Goal: Task Accomplishment & Management: Manage account settings

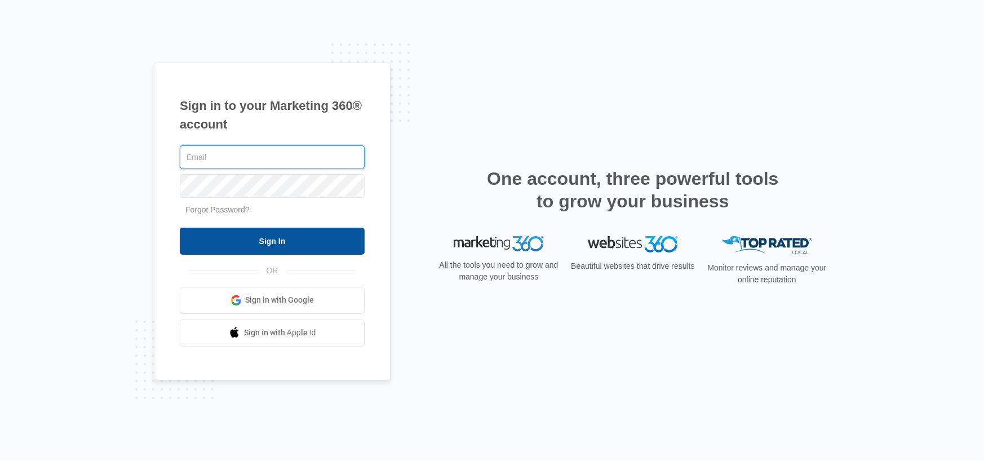
type input "John@floridamanac.com"
click at [258, 240] on input "Sign In" at bounding box center [272, 241] width 185 height 27
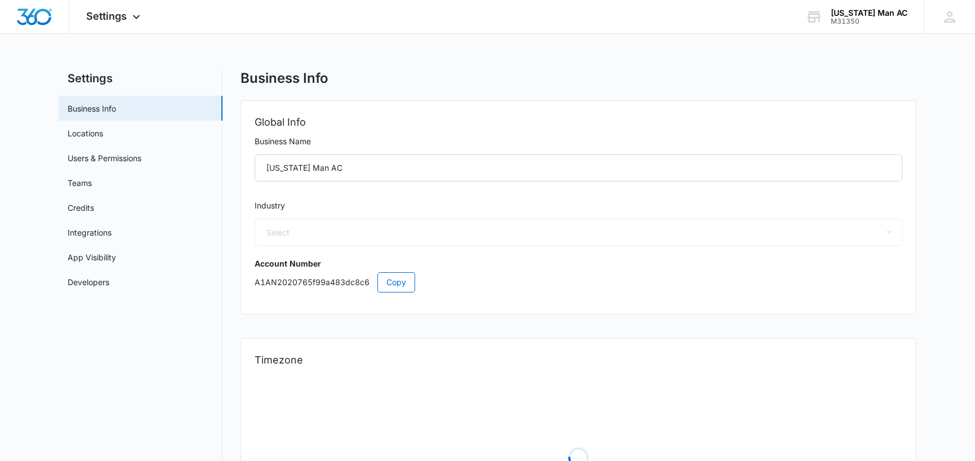
select select "3"
select select "US"
select select "America/New_York"
click at [90, 202] on link "Credits" at bounding box center [81, 208] width 26 height 12
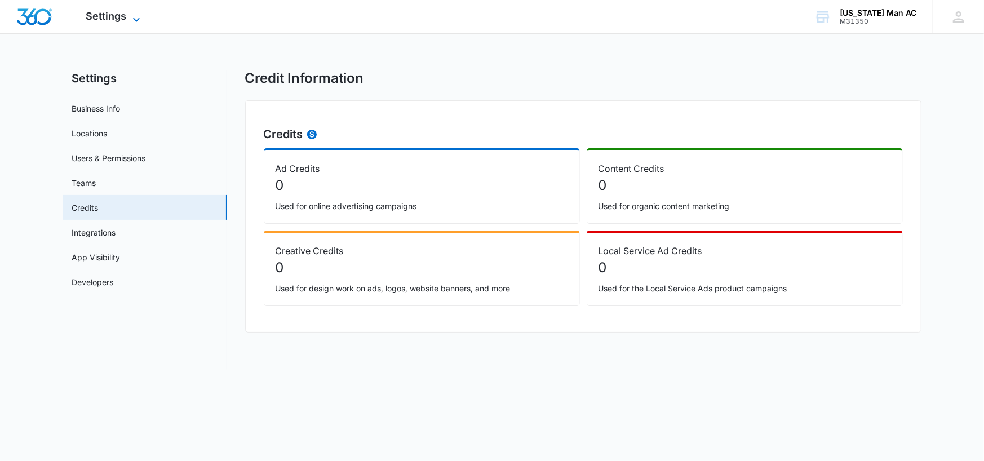
click at [112, 17] on span "Settings" at bounding box center [106, 16] width 41 height 12
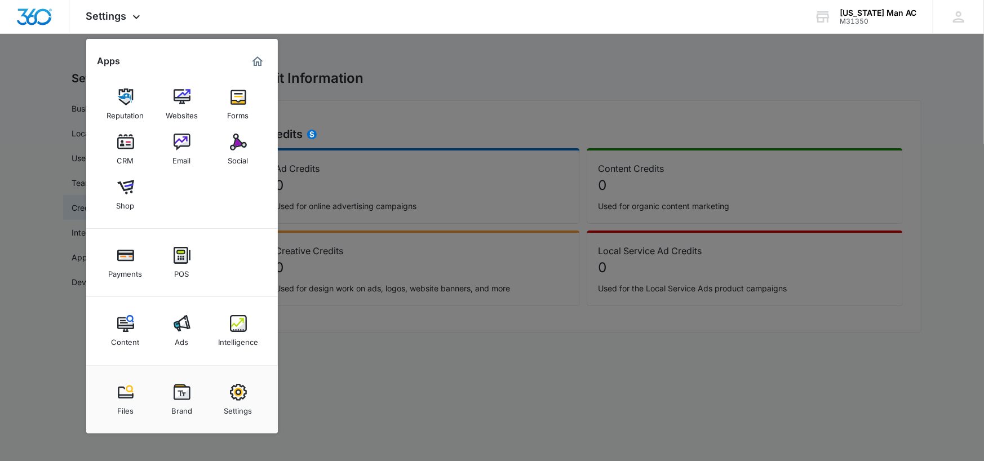
click at [432, 399] on div at bounding box center [492, 230] width 984 height 461
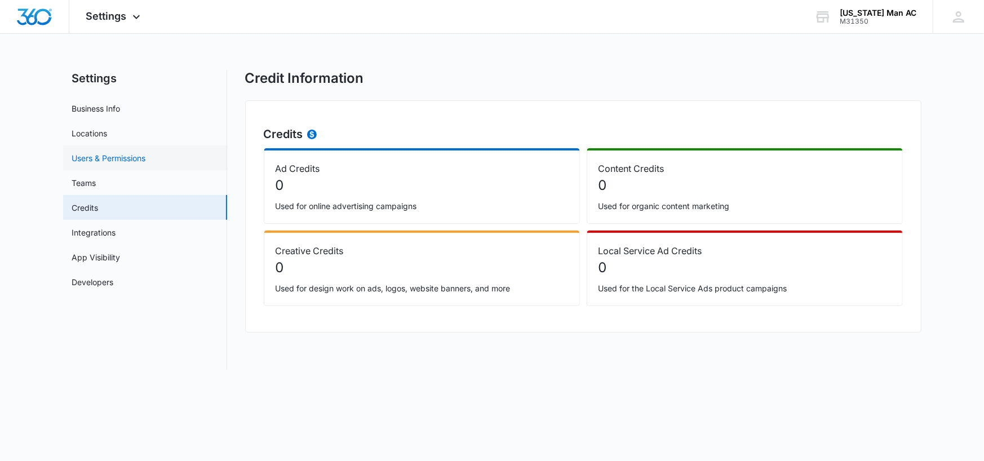
click at [91, 159] on link "Users & Permissions" at bounding box center [109, 158] width 74 height 12
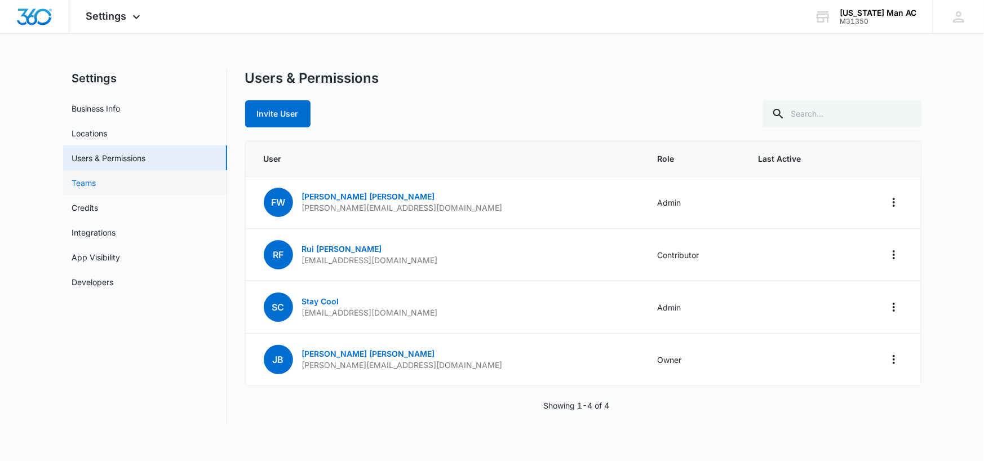
click at [78, 185] on link "Teams" at bounding box center [84, 183] width 24 height 12
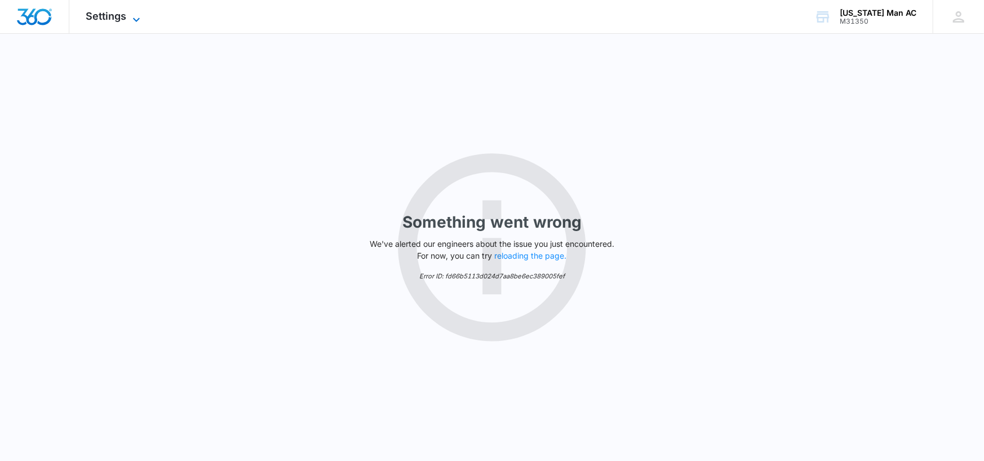
click at [101, 17] on span "Settings" at bounding box center [106, 16] width 41 height 12
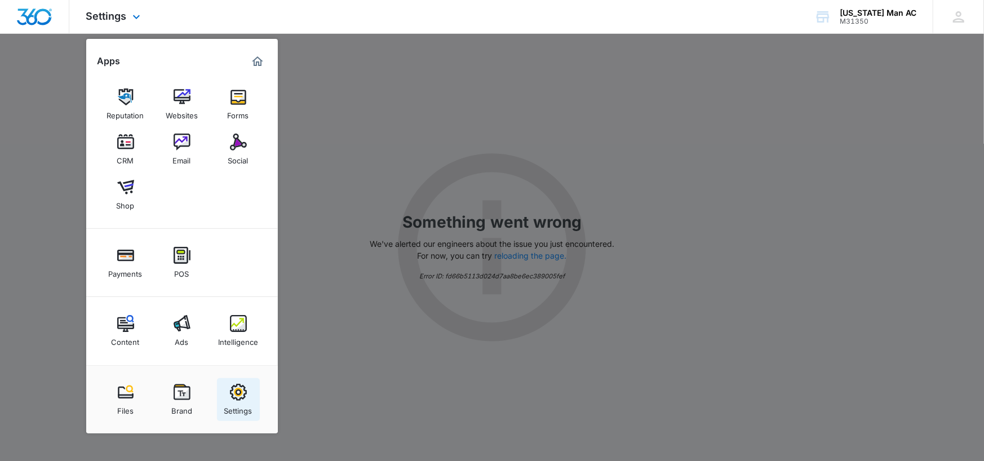
click at [236, 386] on img at bounding box center [238, 392] width 17 height 17
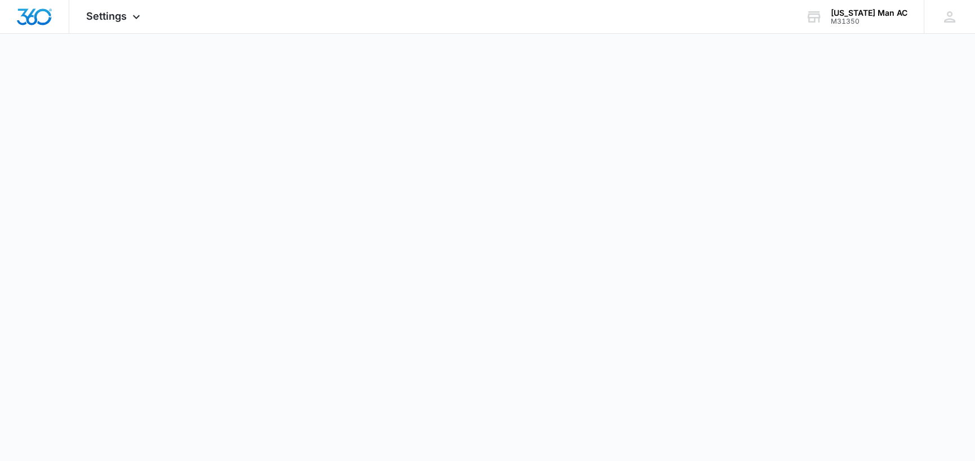
select select "3"
select select "US"
select select "America/New_York"
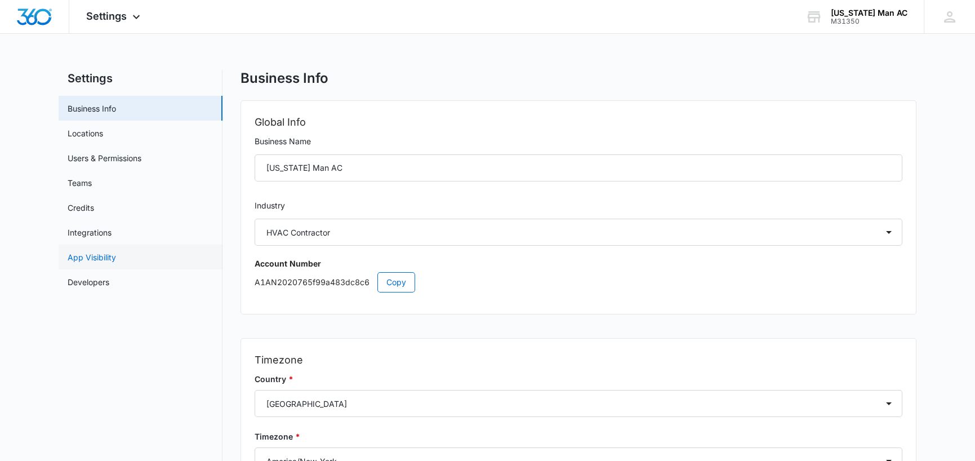
click at [102, 258] on link "App Visibility" at bounding box center [92, 257] width 48 height 12
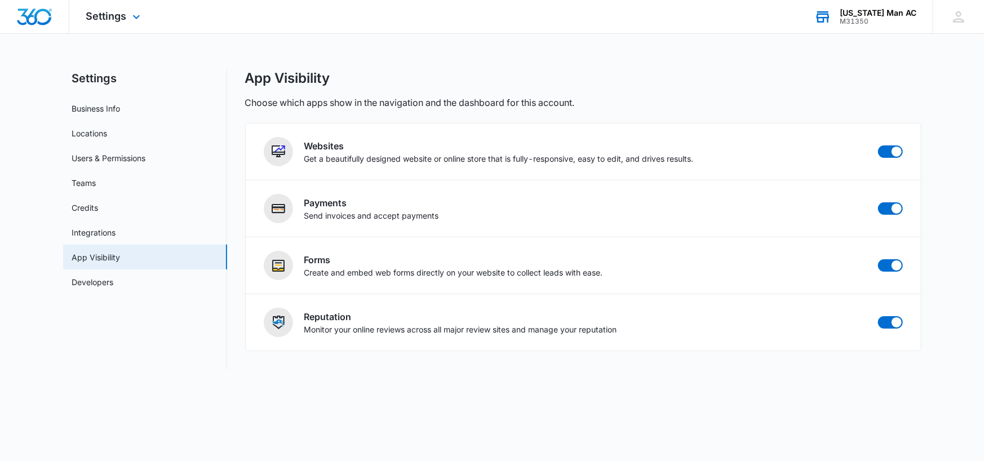
click at [862, 16] on div "Florida Man AC" at bounding box center [878, 12] width 77 height 9
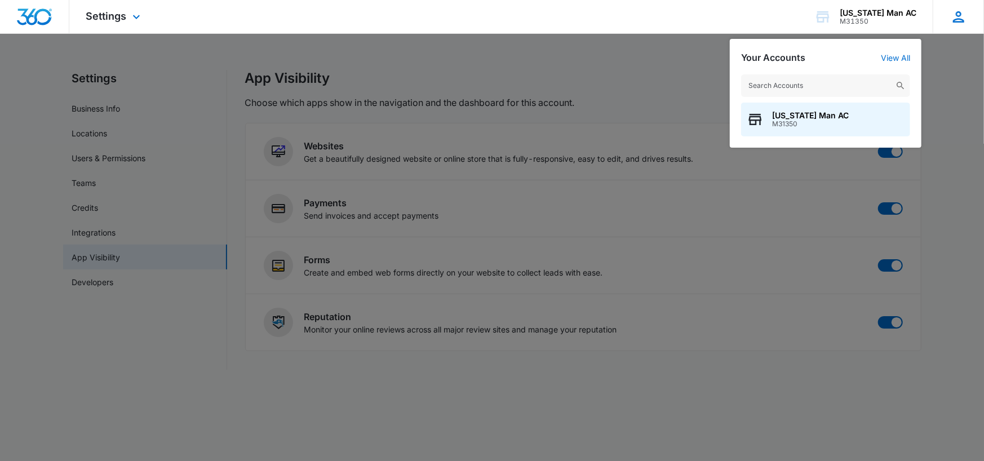
click at [960, 20] on icon at bounding box center [958, 16] width 17 height 17
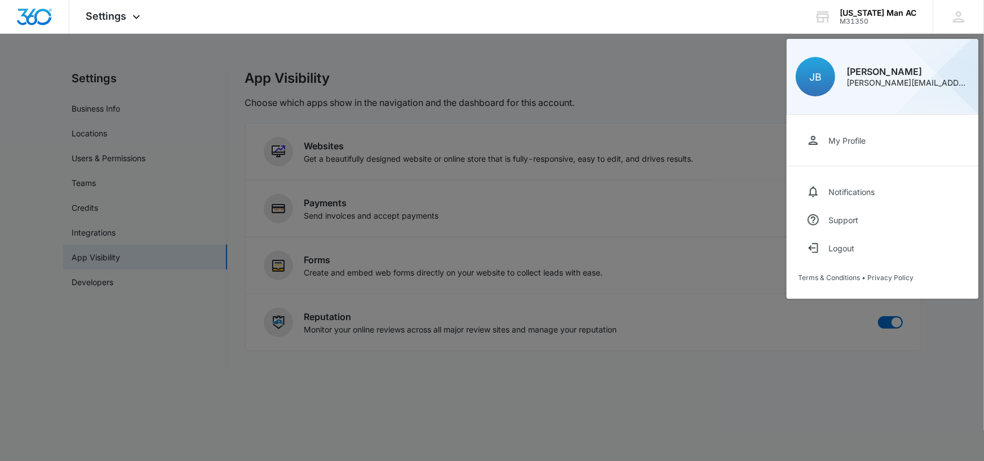
click at [42, 103] on div at bounding box center [492, 230] width 984 height 461
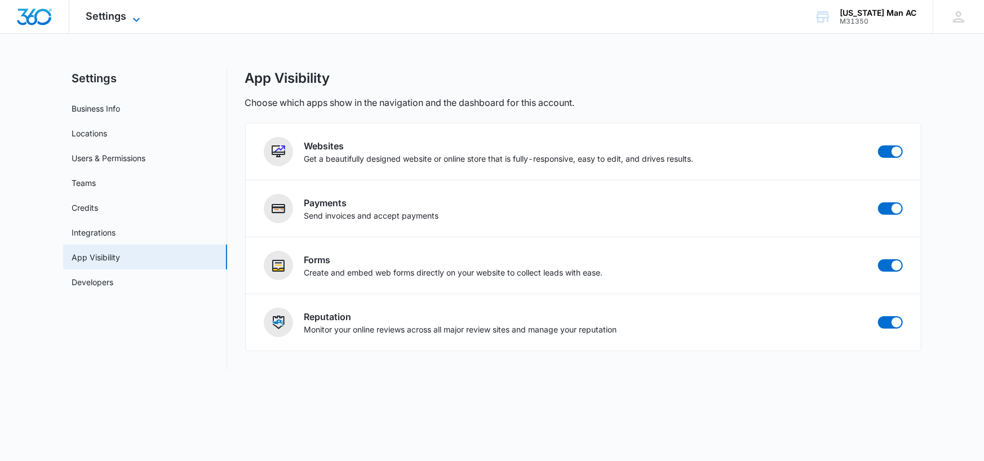
click at [122, 14] on span "Settings" at bounding box center [106, 16] width 41 height 12
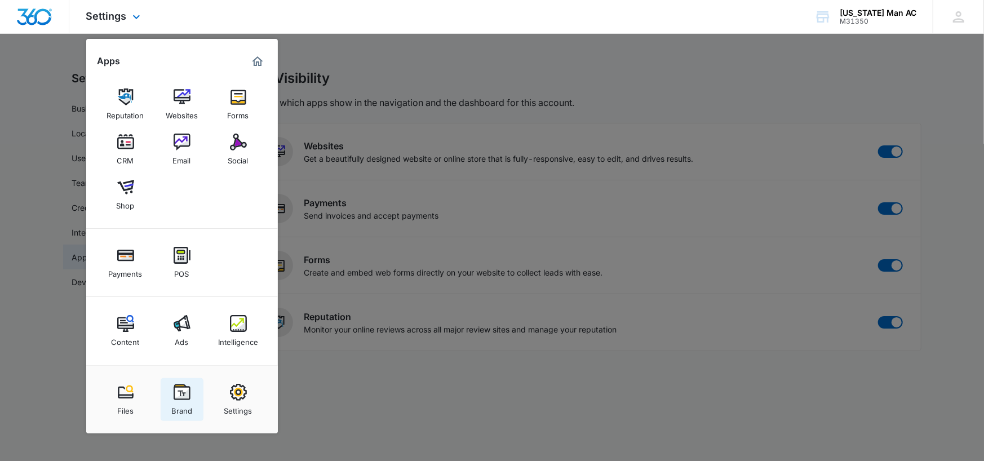
click at [182, 398] on img at bounding box center [182, 392] width 17 height 17
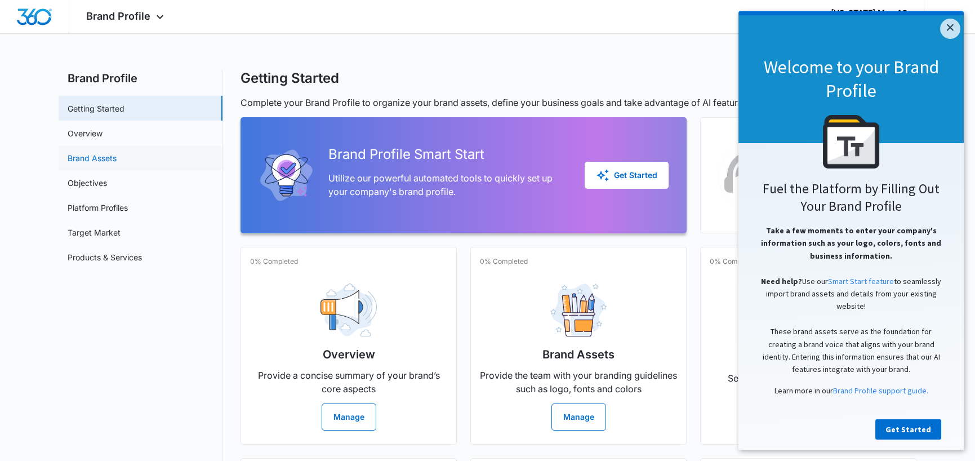
click at [90, 161] on link "Brand Assets" at bounding box center [92, 158] width 49 height 12
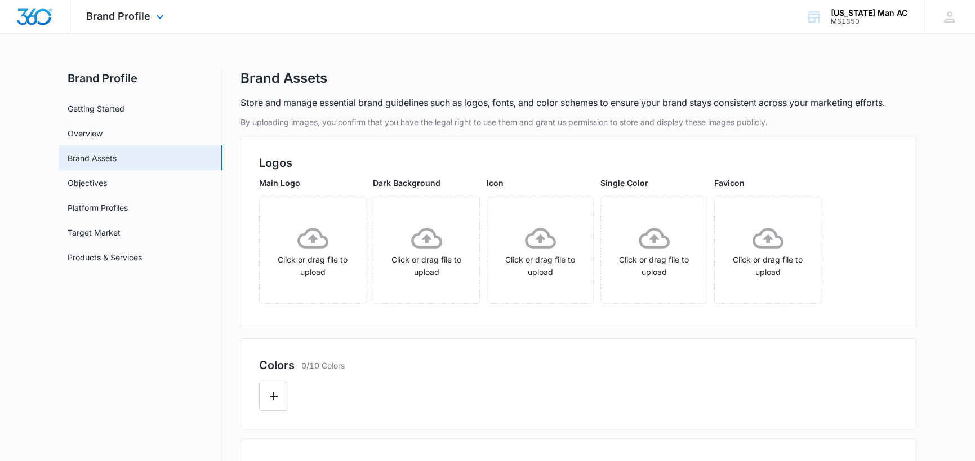
click at [132, 24] on div "Brand Profile Apps Reputation Websites Forms CRM Email Social Shop Payments POS…" at bounding box center [126, 16] width 114 height 33
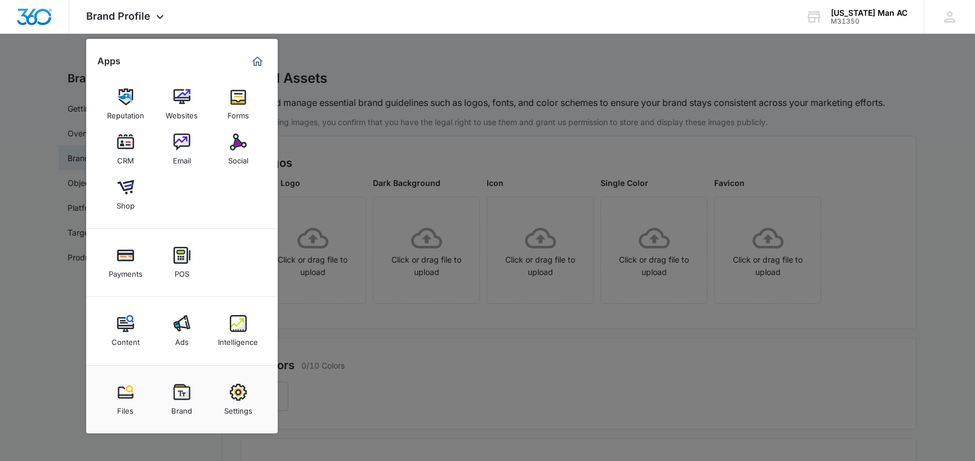
click at [383, 410] on div at bounding box center [487, 230] width 975 height 461
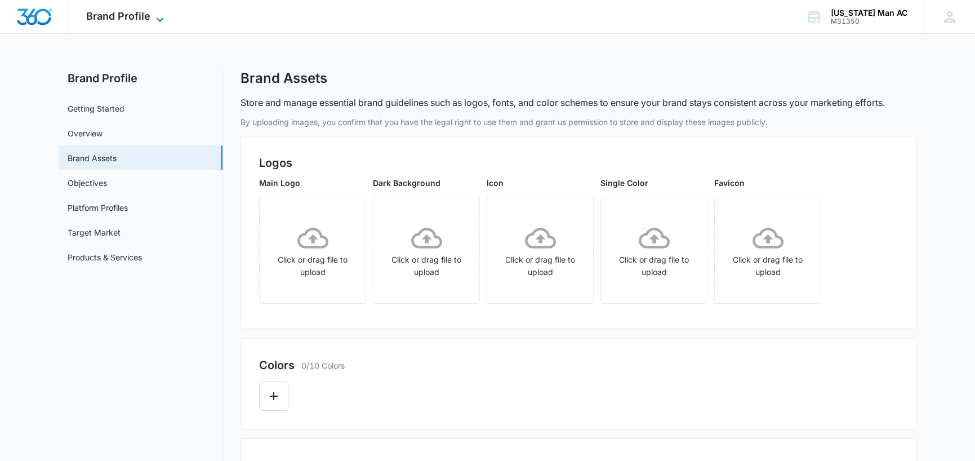
click at [124, 14] on span "Brand Profile" at bounding box center [118, 16] width 64 height 12
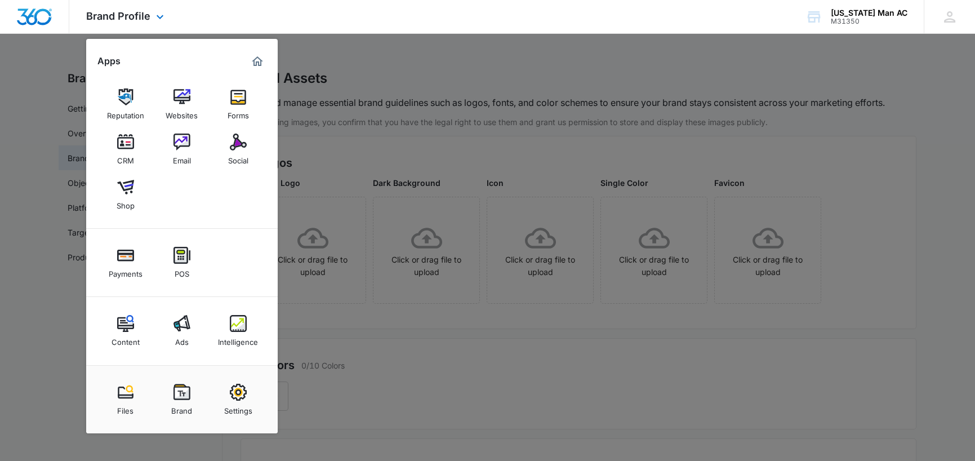
click at [30, 12] on img "Dashboard" at bounding box center [34, 16] width 36 height 17
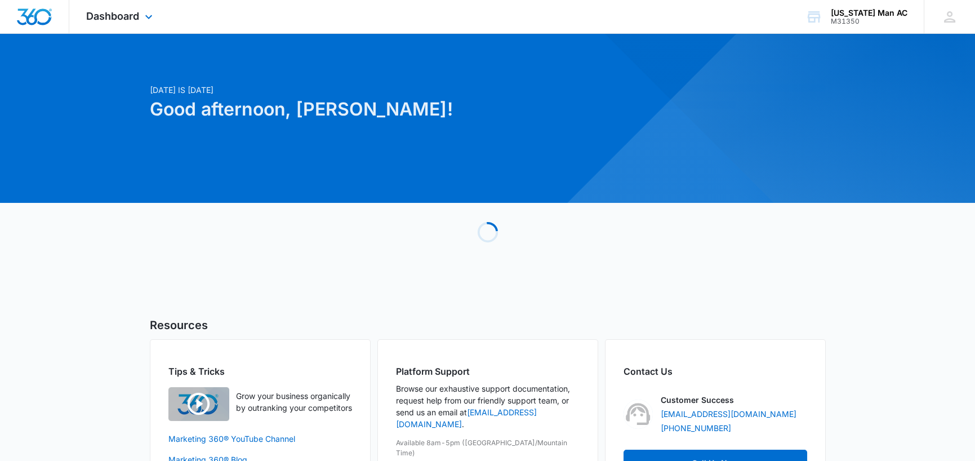
click at [30, 12] on img "Dashboard" at bounding box center [34, 16] width 36 height 17
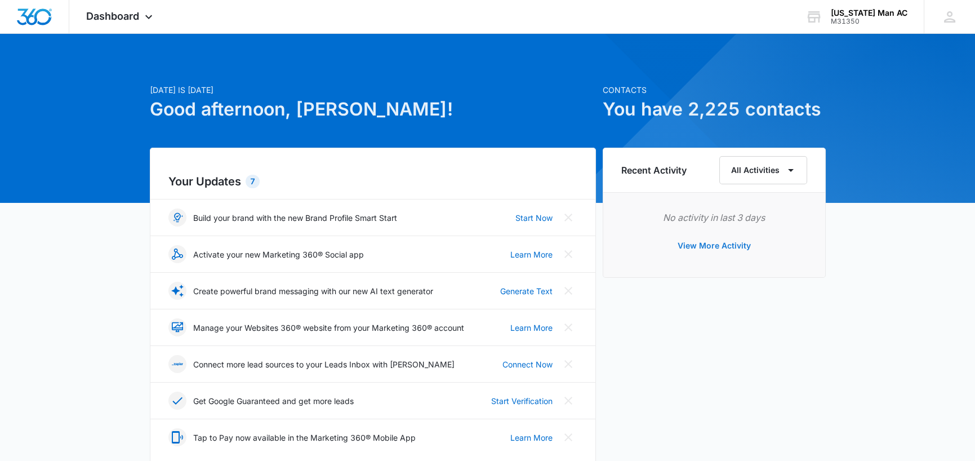
click at [729, 245] on button "View More Activity" at bounding box center [715, 245] width 96 height 27
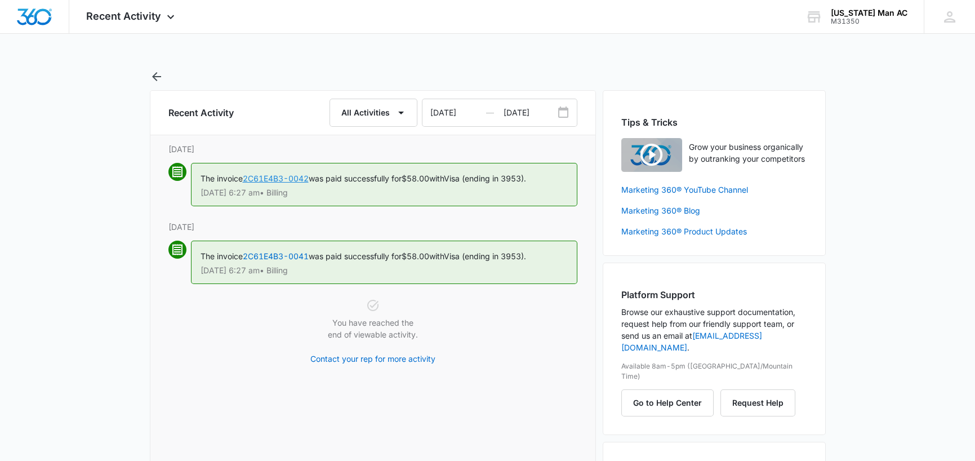
click at [277, 178] on link "2C61E4B3-0042" at bounding box center [276, 179] width 66 height 10
